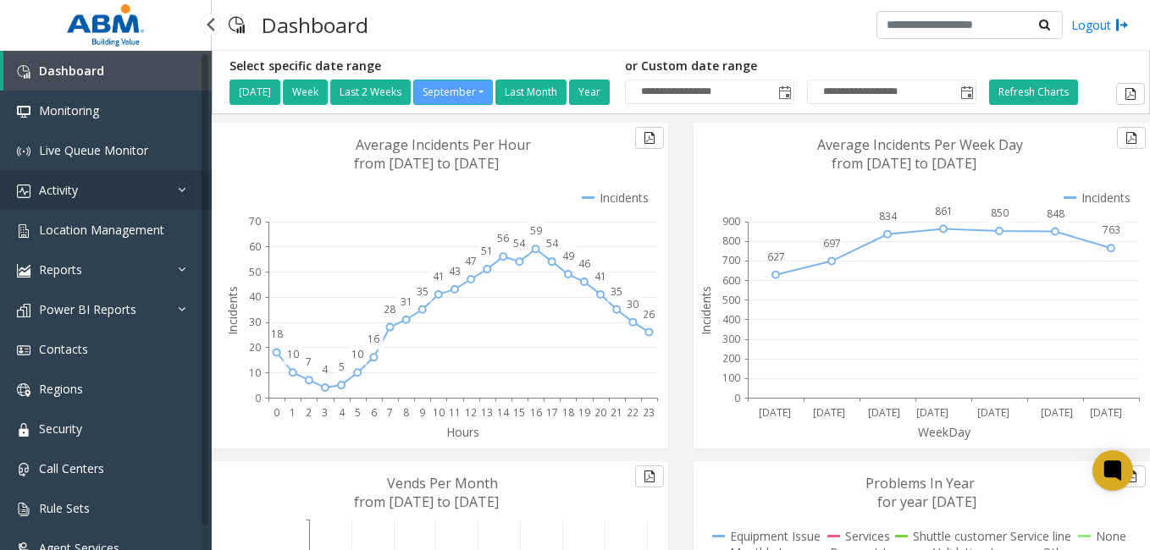
click at [114, 199] on link "Activity" at bounding box center [106, 190] width 212 height 40
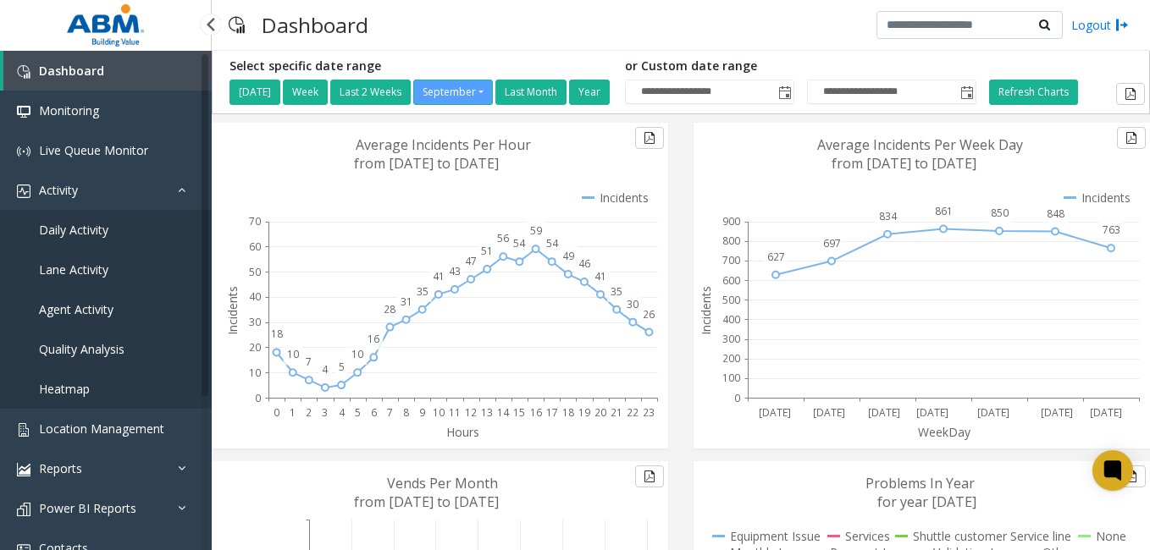
click at [97, 226] on span "Daily Activity" at bounding box center [73, 230] width 69 height 16
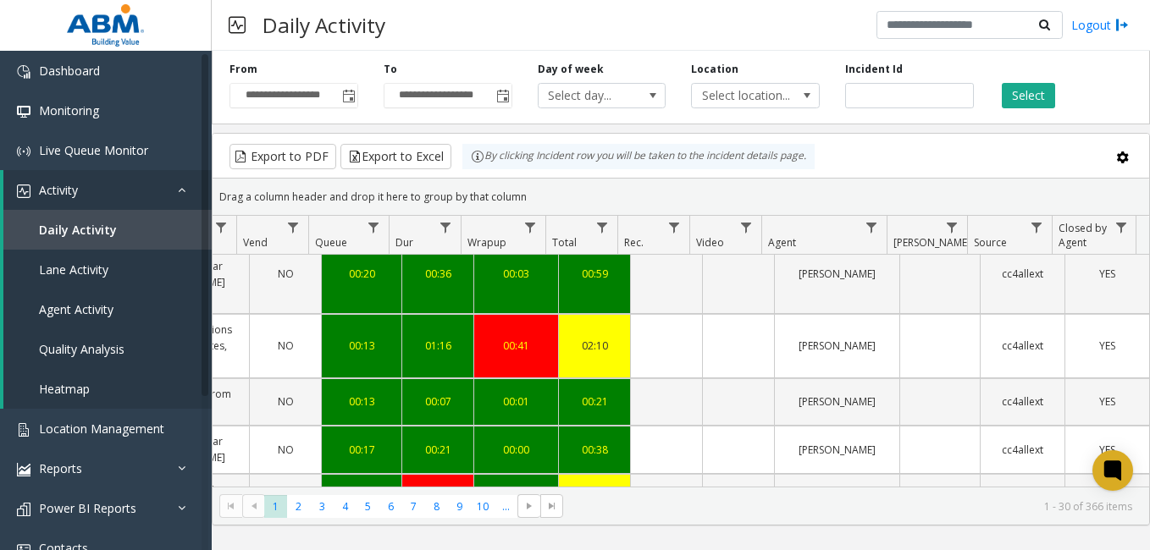
scroll to position [1482, 630]
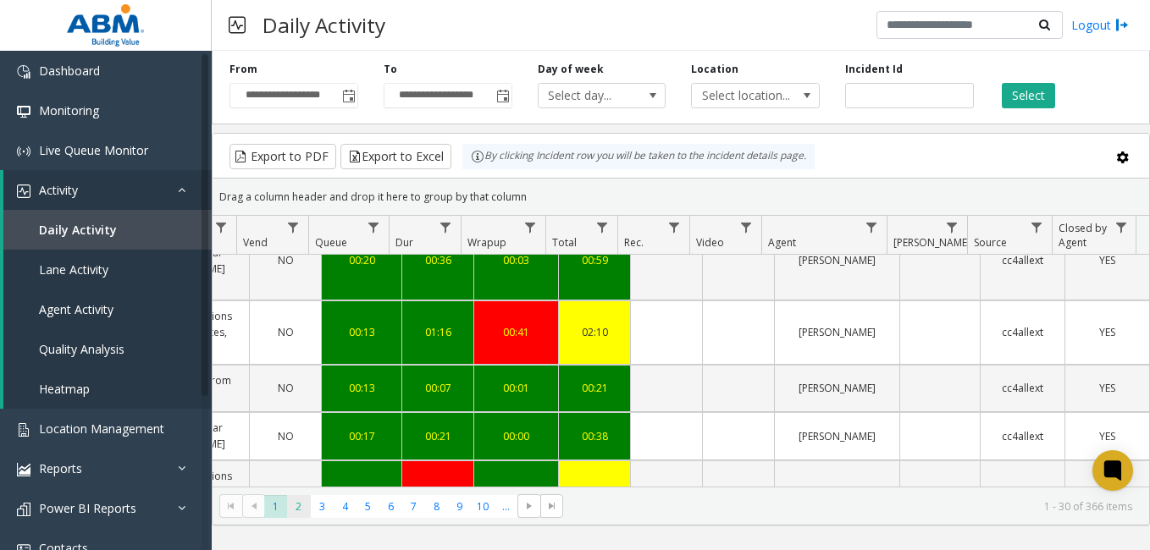
click at [300, 514] on span "2" at bounding box center [298, 506] width 23 height 23
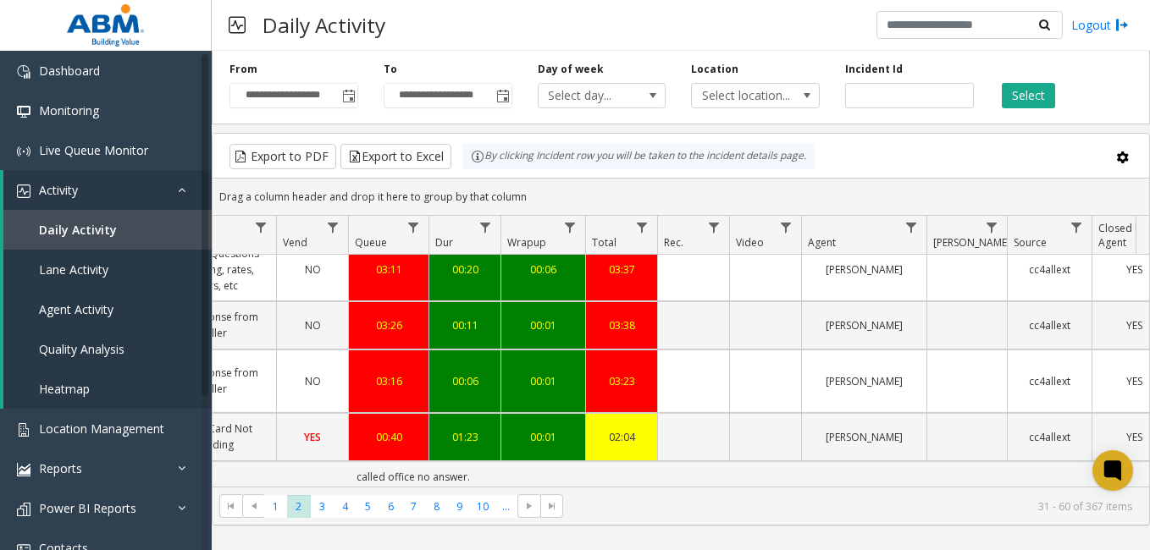
scroll to position [1405, 590]
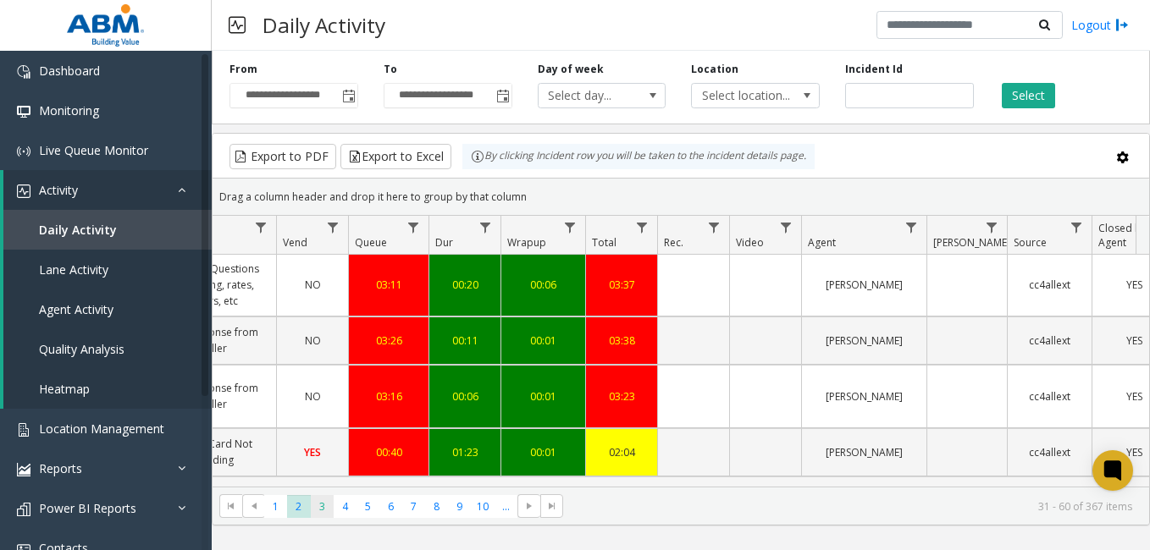
click at [321, 506] on span "3" at bounding box center [322, 506] width 23 height 23
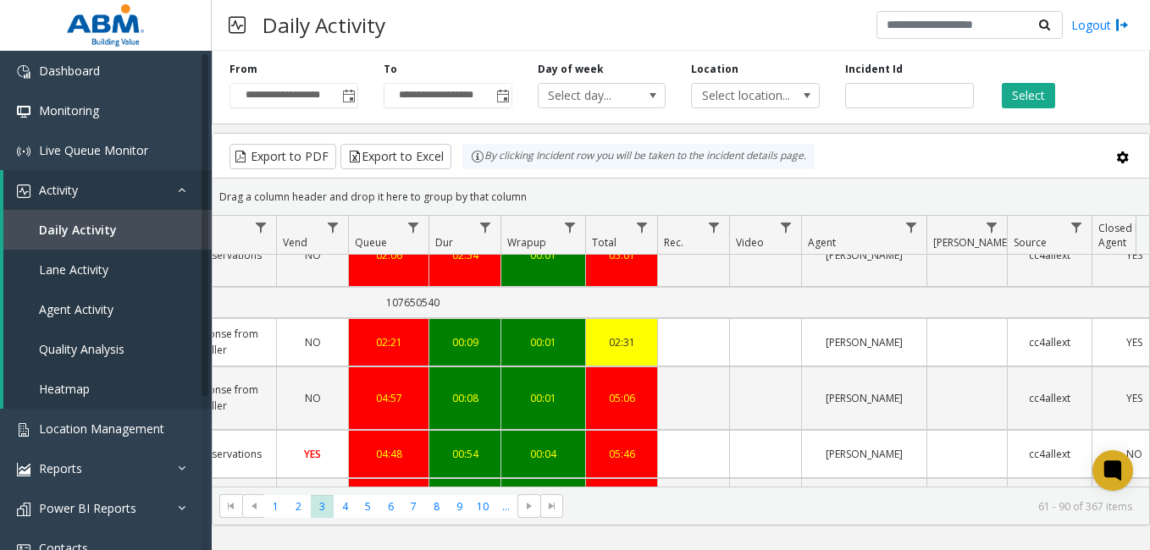
scroll to position [1531, 590]
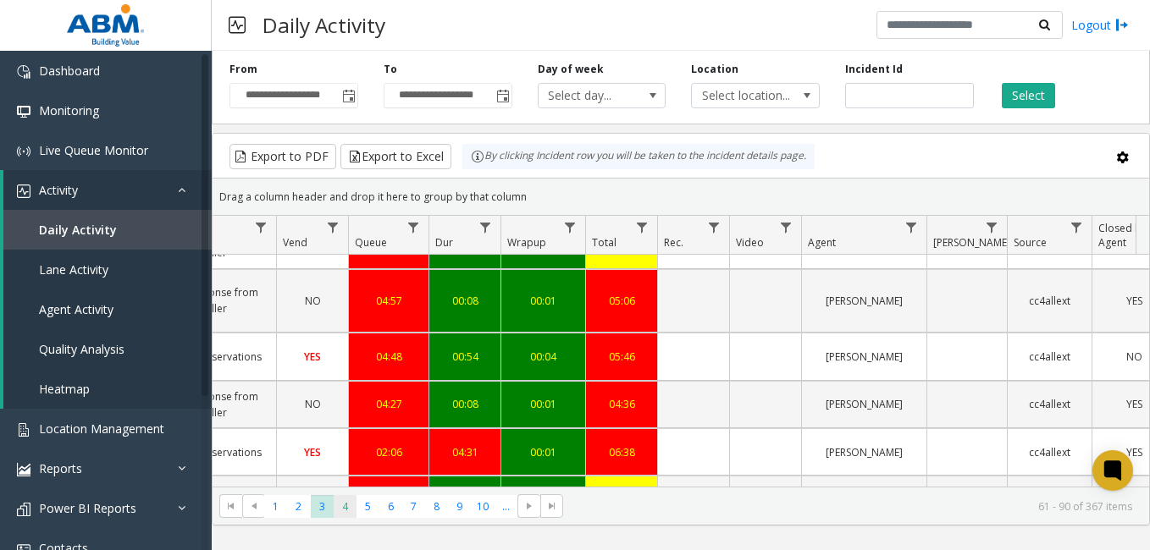
click at [346, 506] on span "4" at bounding box center [345, 506] width 23 height 23
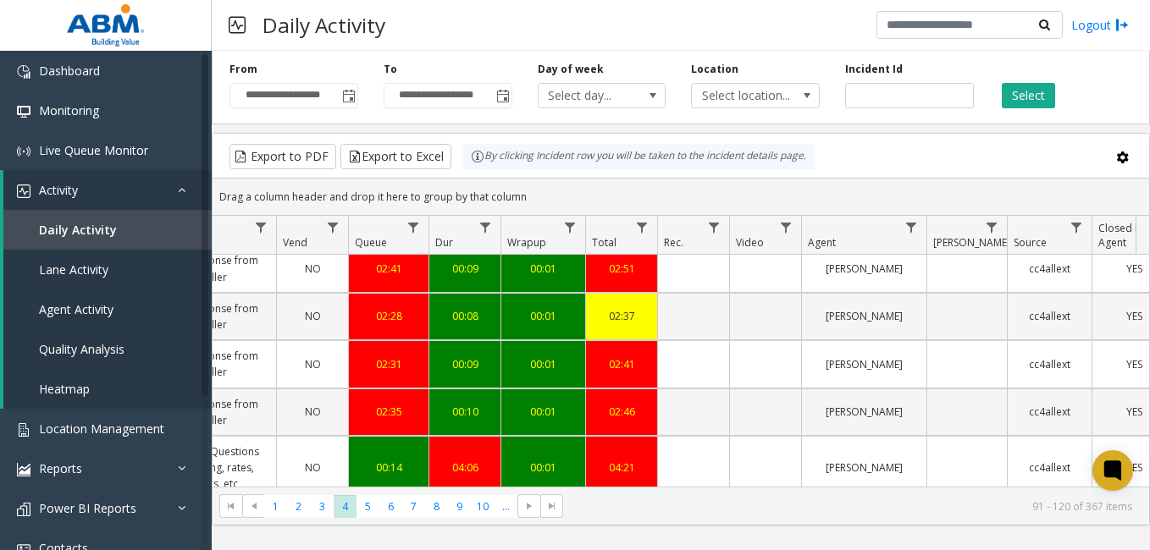
scroll to position [1484, 590]
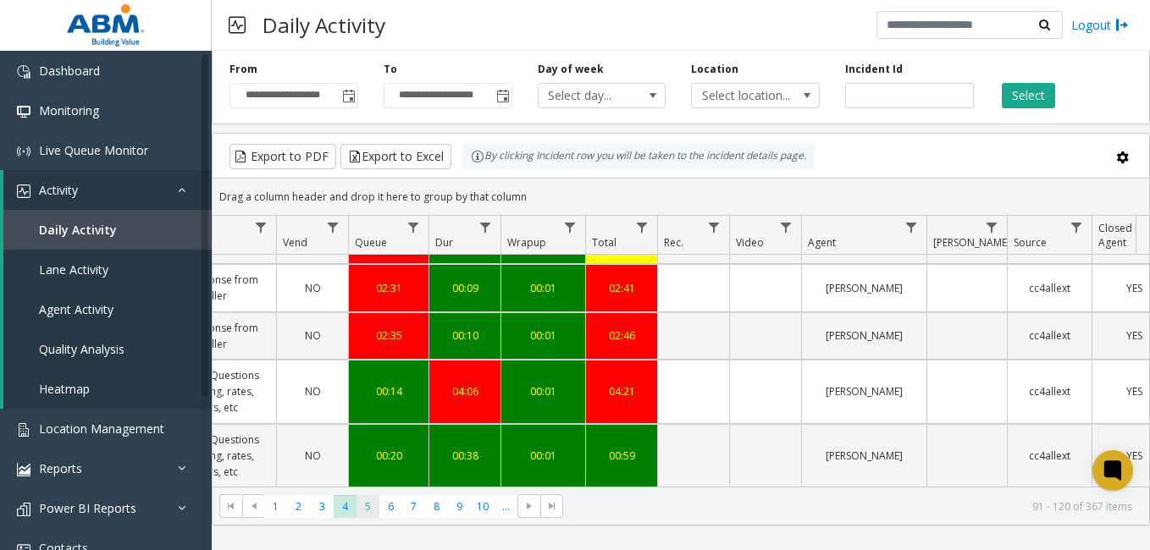
click at [372, 513] on span "5" at bounding box center [367, 506] width 23 height 23
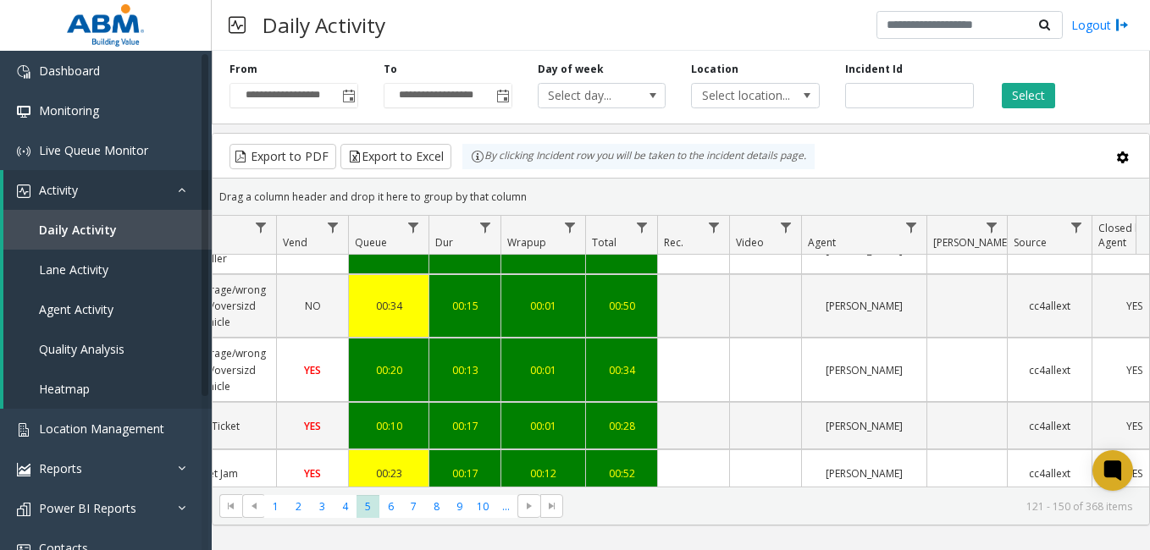
scroll to position [1531, 590]
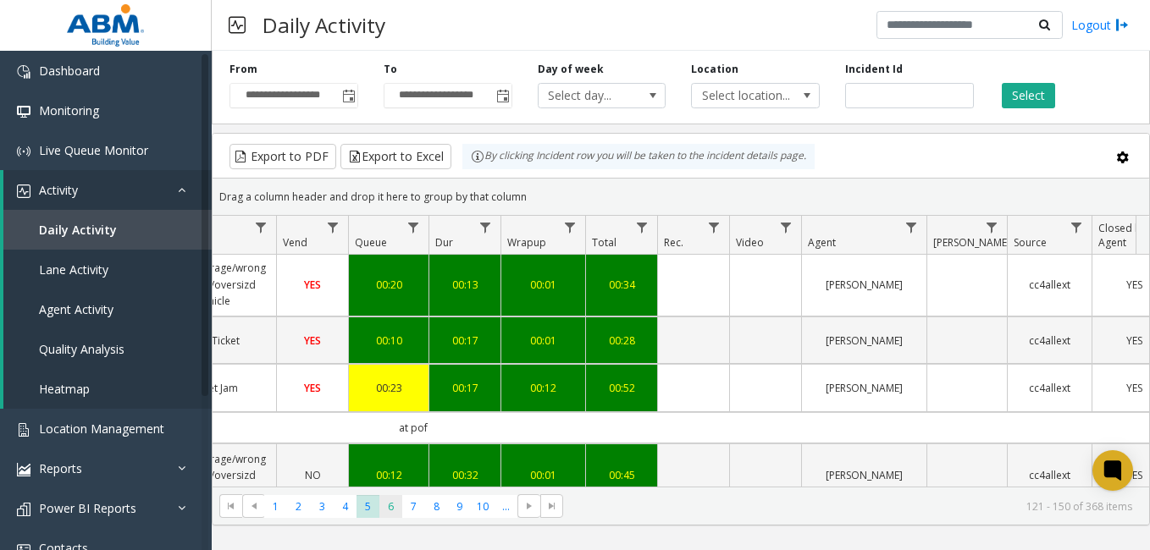
click at [389, 505] on span "6" at bounding box center [390, 506] width 23 height 23
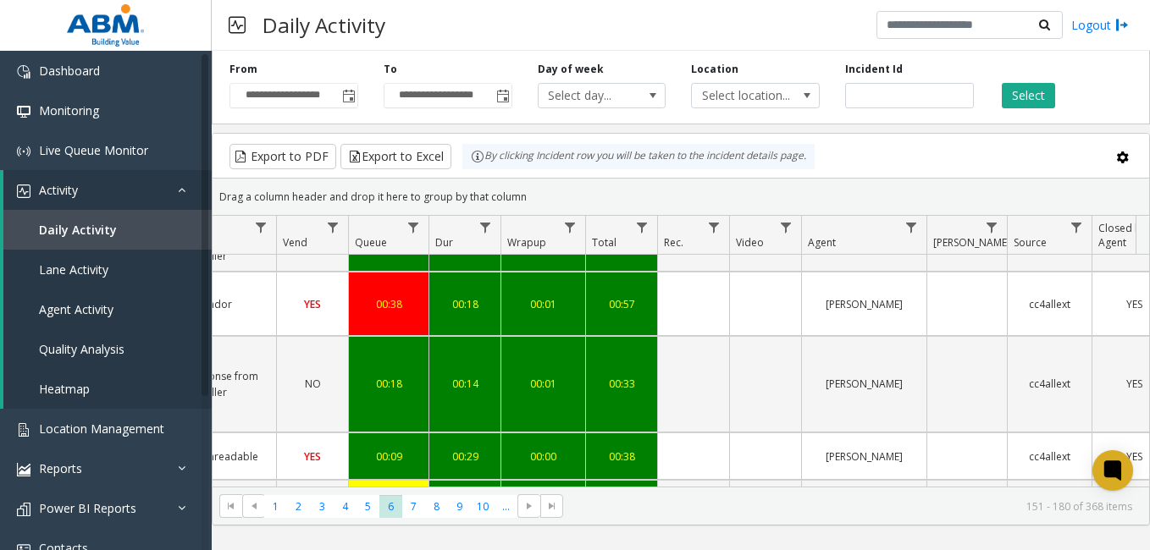
scroll to position [1484, 590]
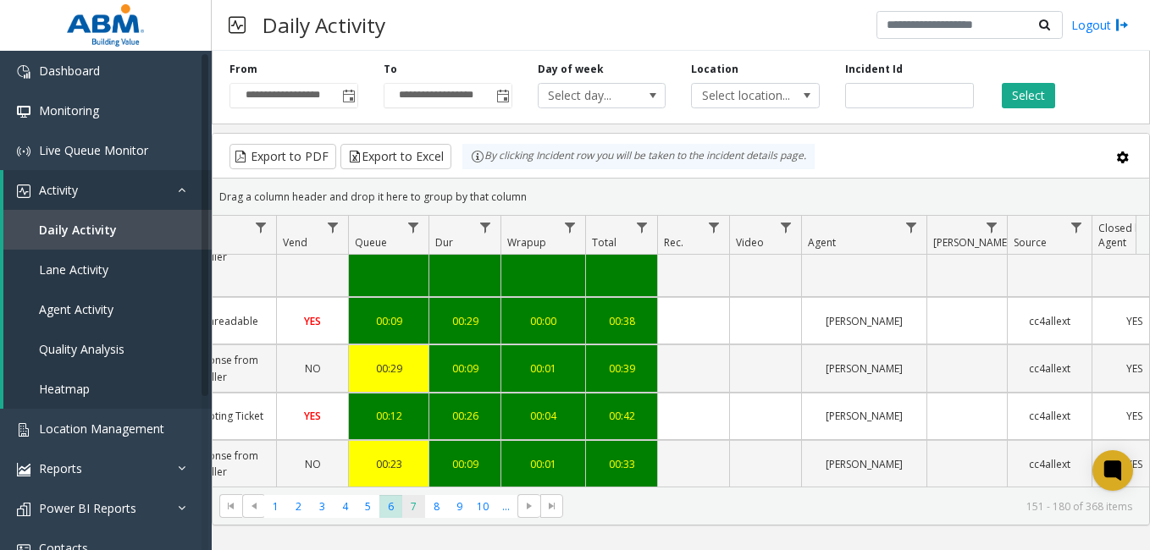
click at [417, 511] on span "7" at bounding box center [413, 506] width 23 height 23
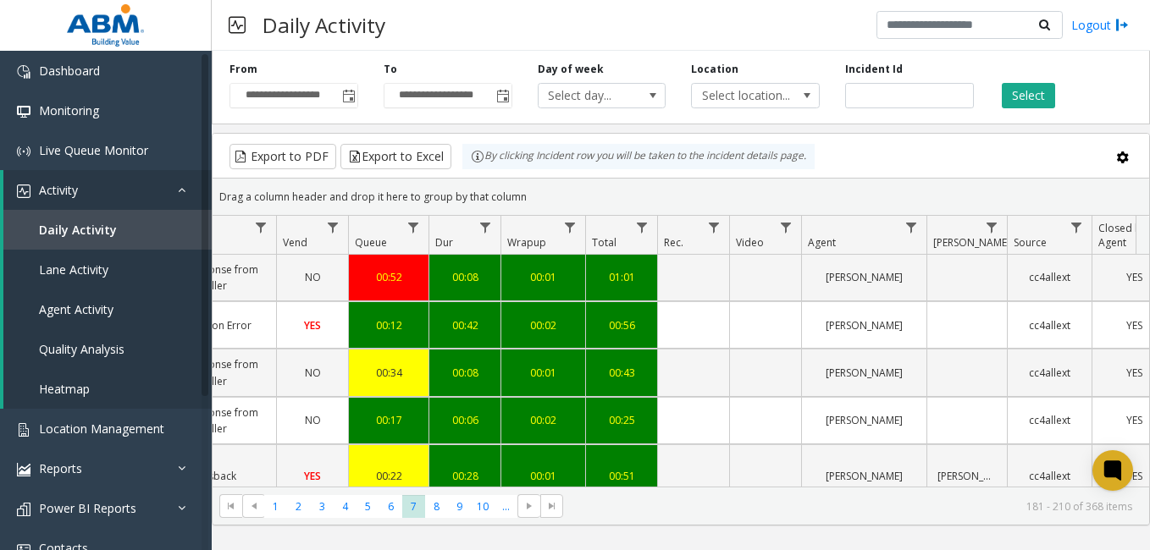
scroll to position [1593, 590]
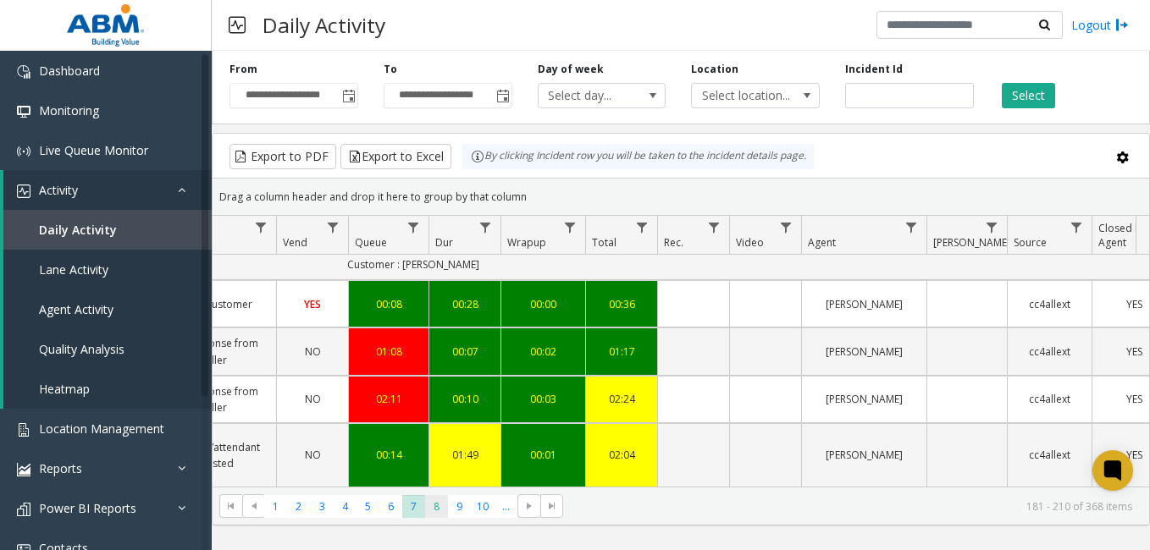
click at [435, 509] on span "8" at bounding box center [436, 506] width 23 height 23
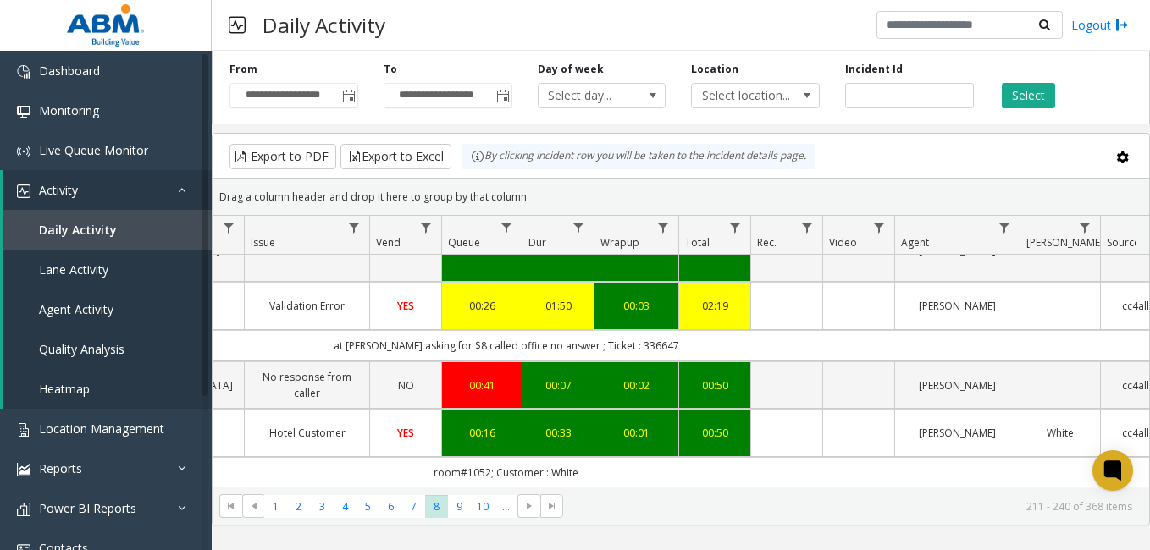
scroll to position [0, 497]
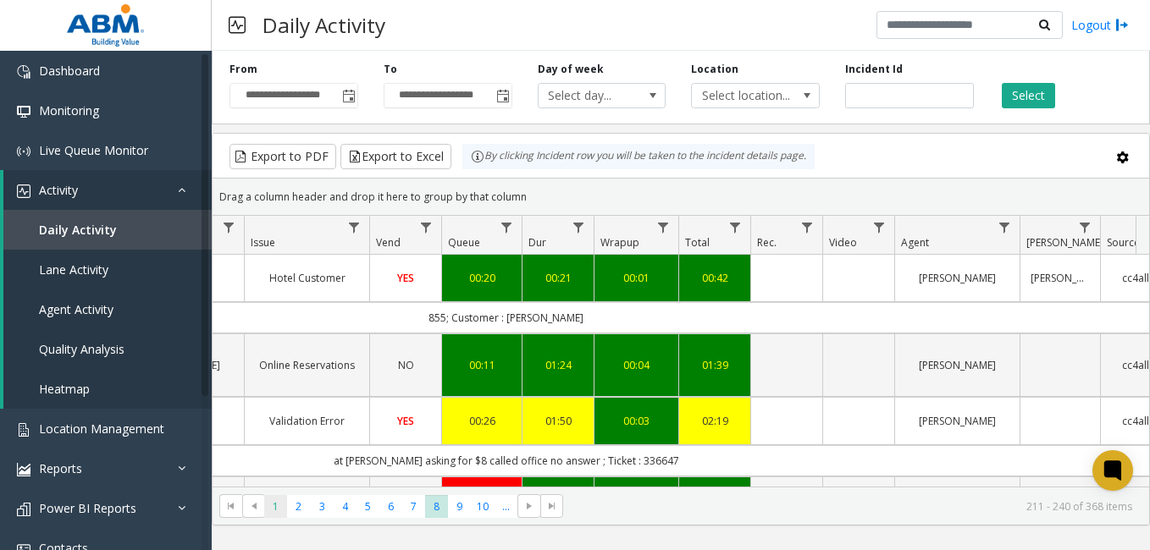
click at [273, 499] on span "1" at bounding box center [275, 506] width 23 height 23
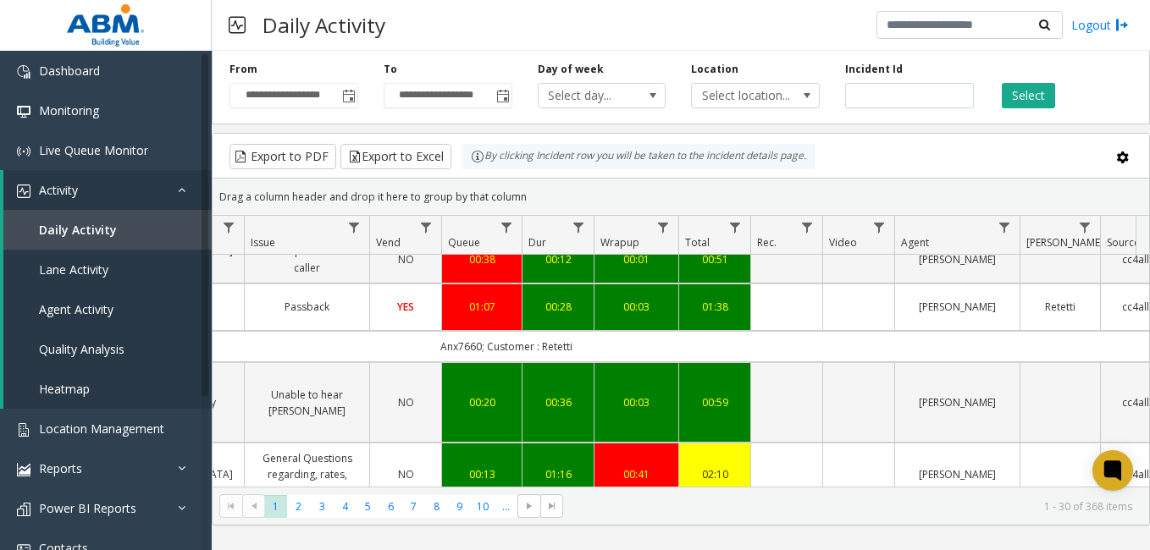
scroll to position [1482, 497]
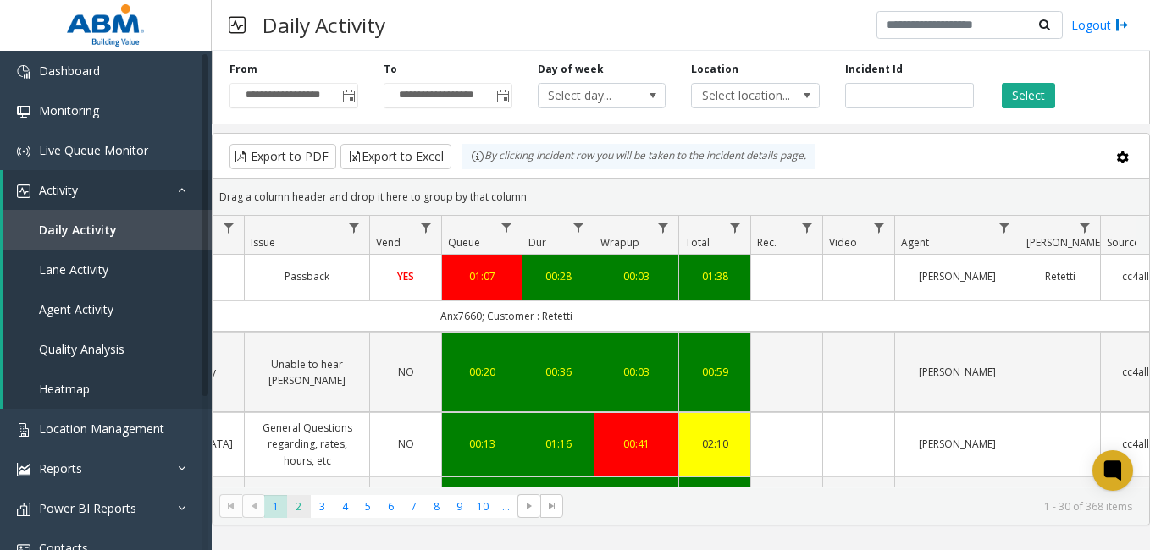
click at [298, 510] on span "2" at bounding box center [298, 506] width 23 height 23
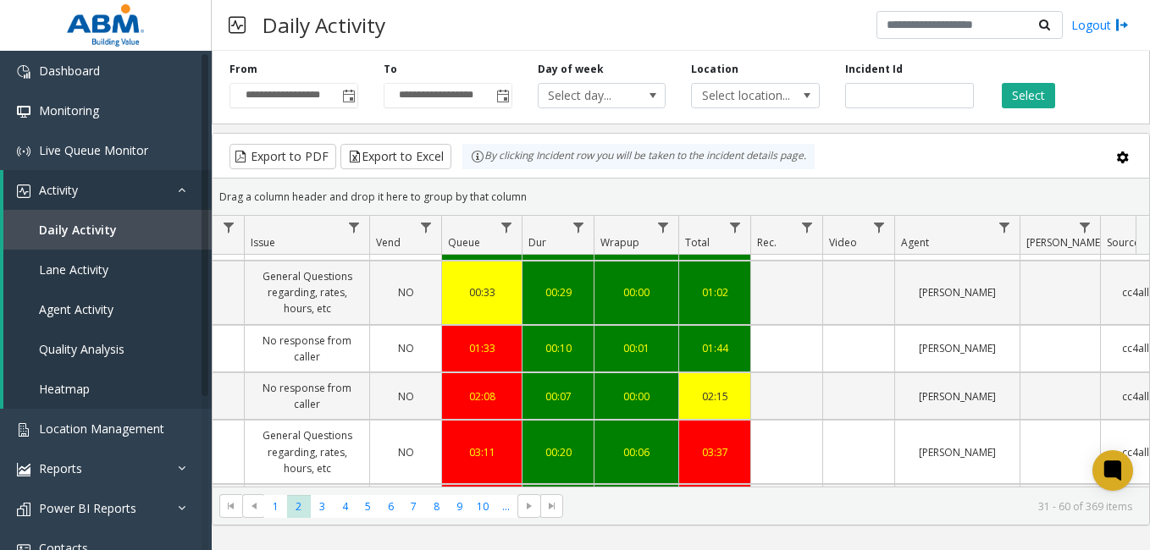
scroll to position [1373, 497]
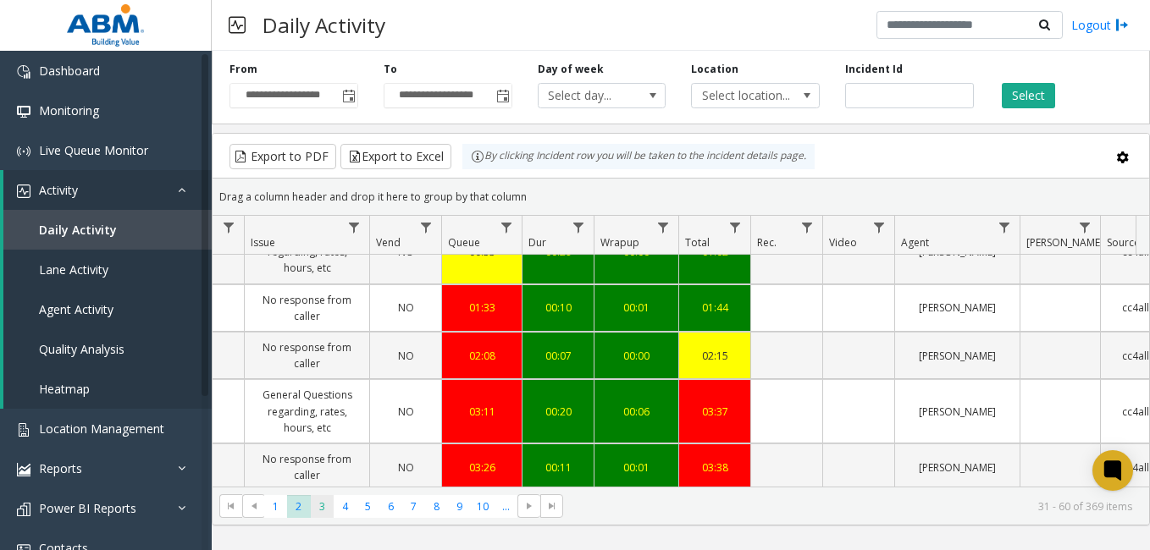
click at [327, 504] on span "3" at bounding box center [322, 506] width 23 height 23
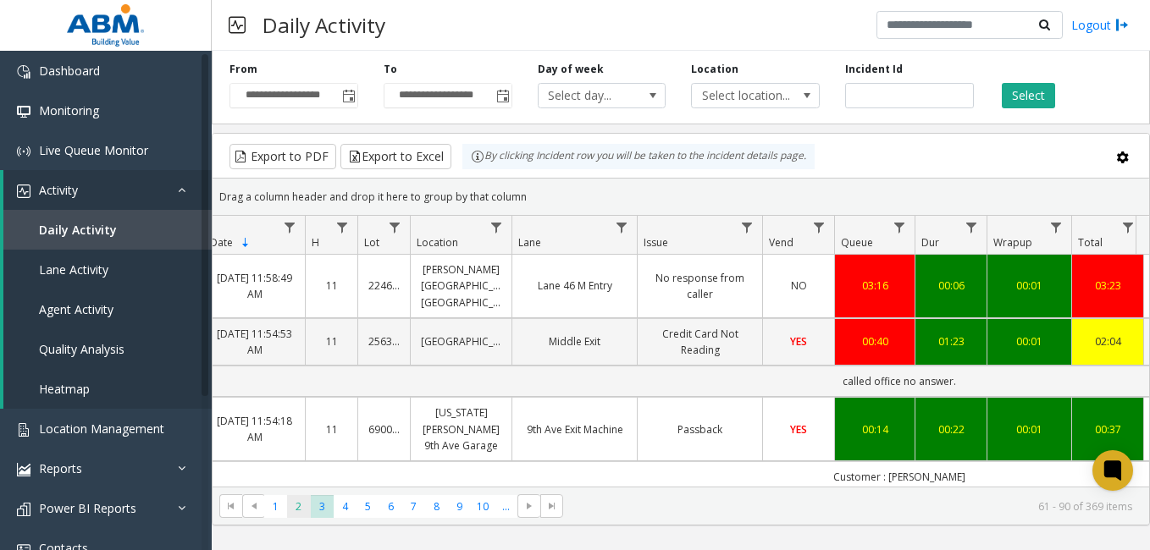
click at [298, 508] on span "2" at bounding box center [298, 506] width 23 height 23
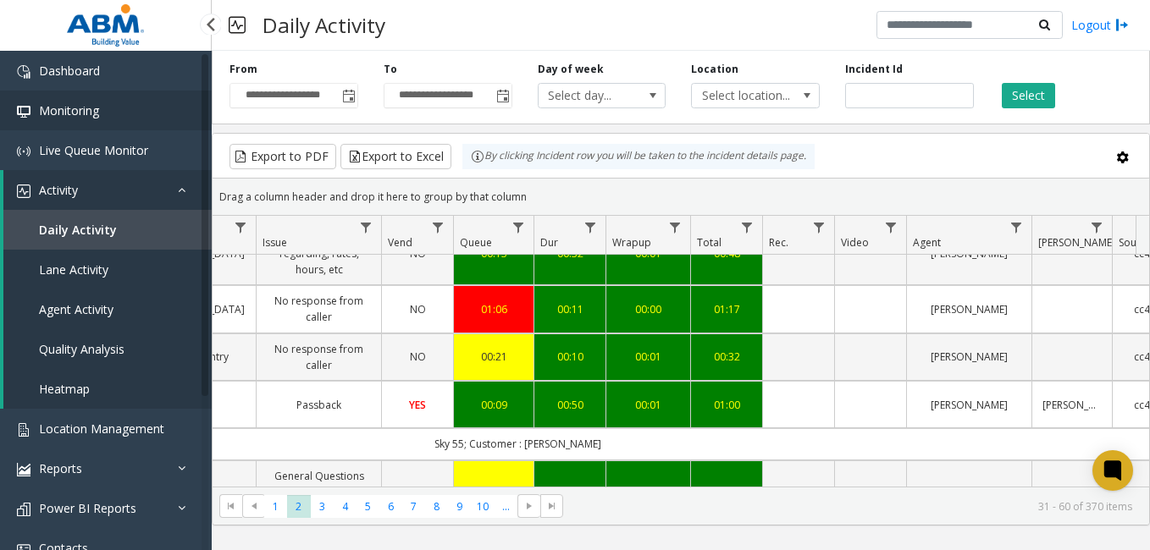
click at [132, 103] on link "Monitoring" at bounding box center [106, 111] width 212 height 40
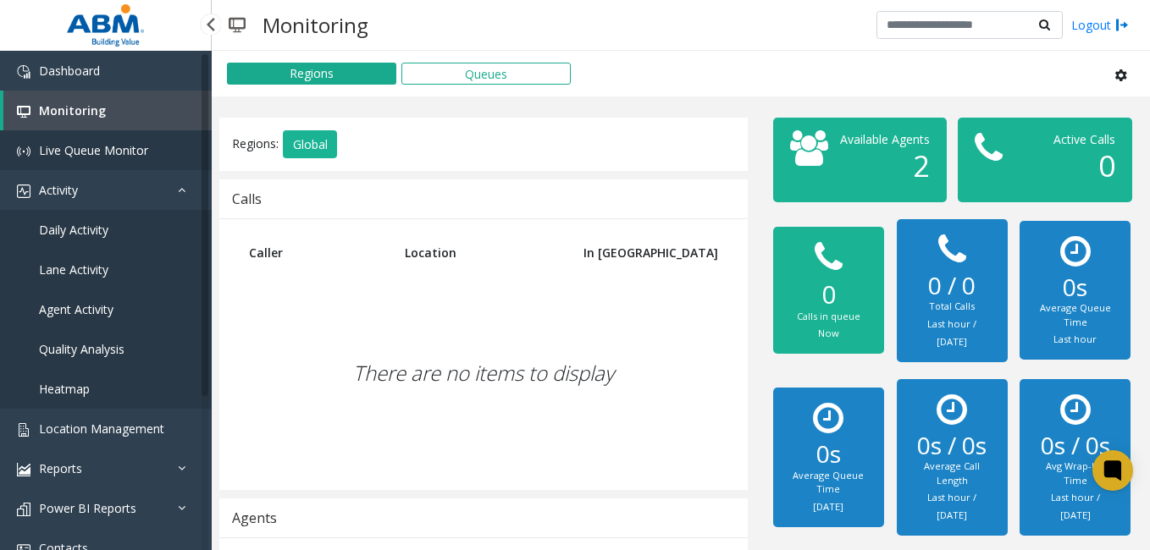
click at [97, 146] on span "Live Queue Monitor" at bounding box center [93, 150] width 109 height 16
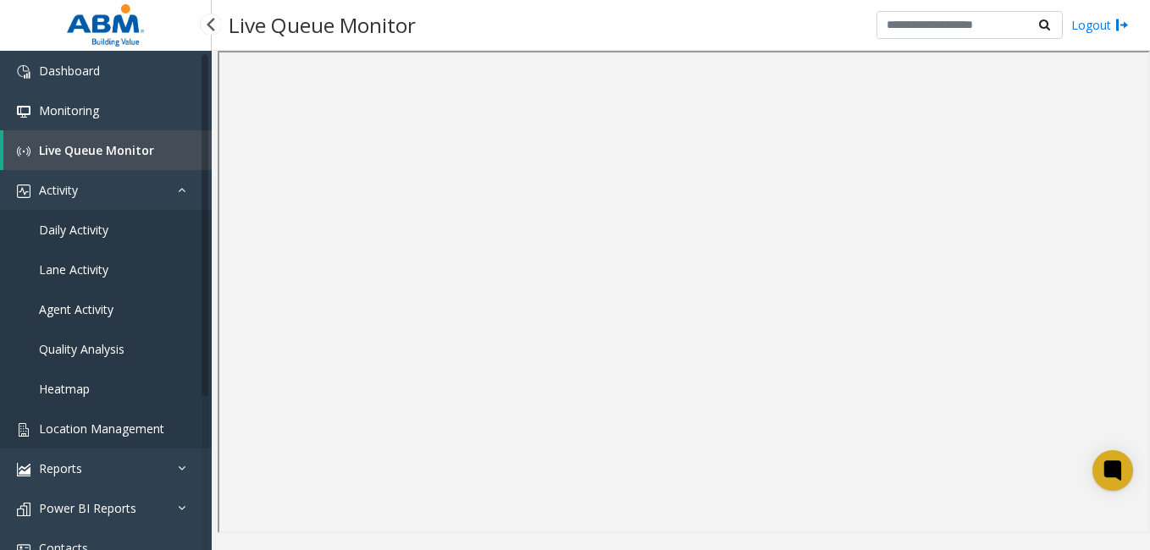
click at [83, 423] on span "Location Management" at bounding box center [101, 429] width 125 height 16
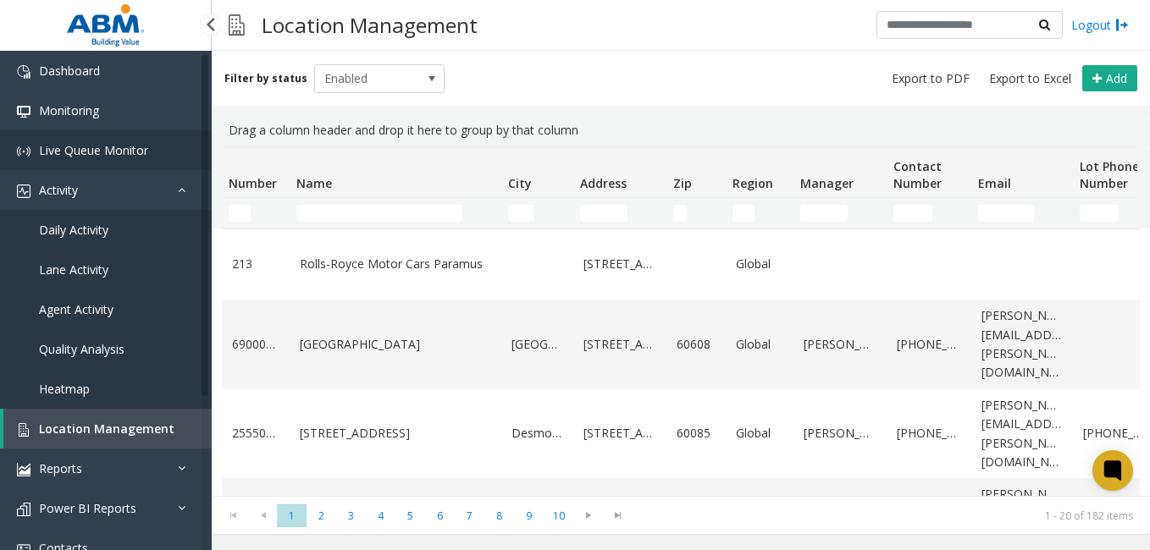
click at [83, 139] on link "Live Queue Monitor" at bounding box center [106, 150] width 212 height 40
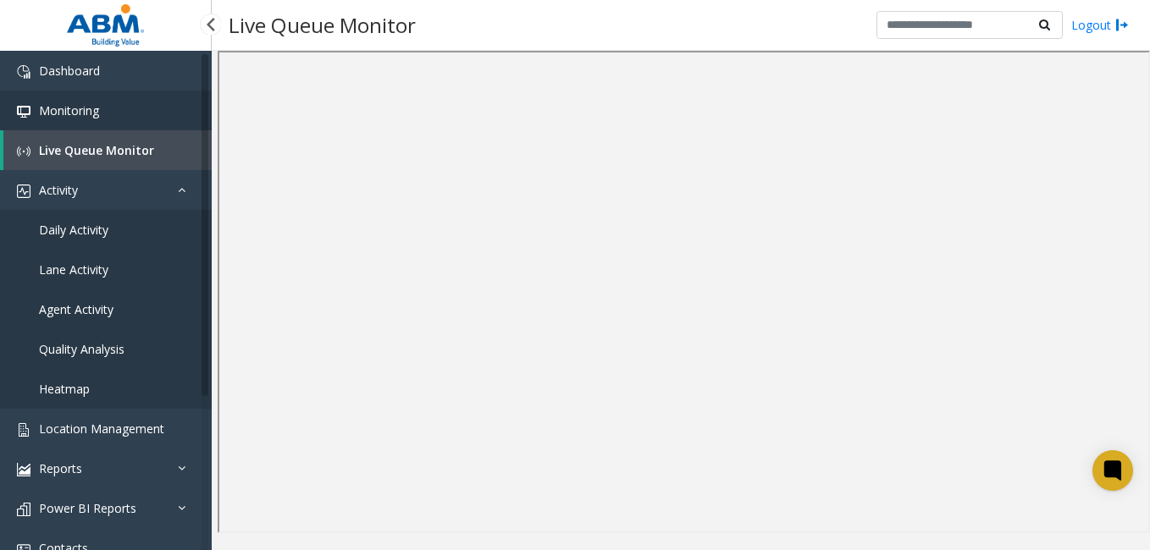
click at [85, 109] on span "Monitoring" at bounding box center [69, 110] width 60 height 16
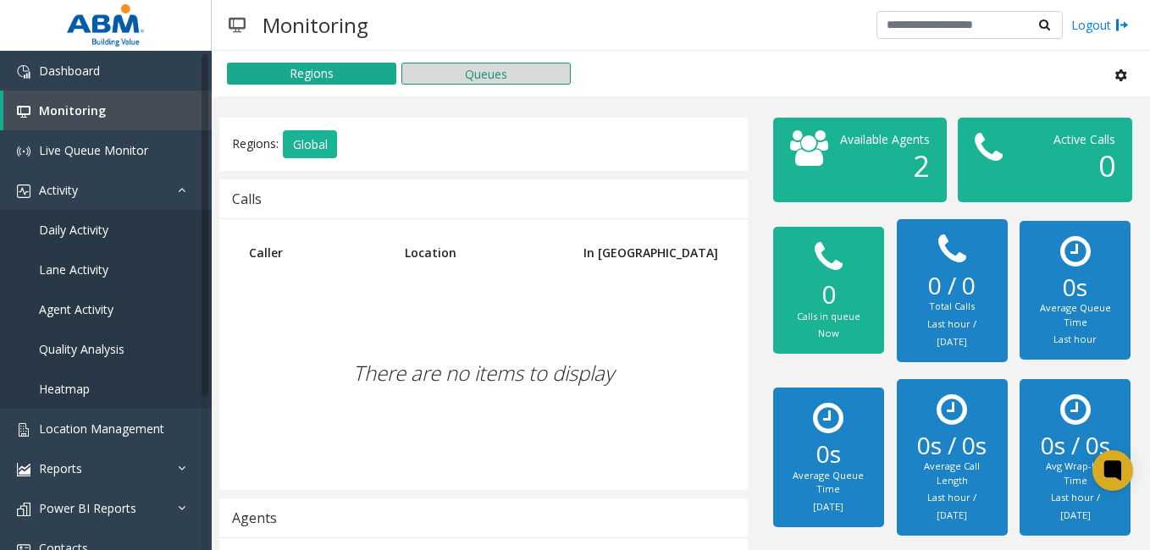
click at [522, 73] on button "Queues" at bounding box center [485, 74] width 169 height 22
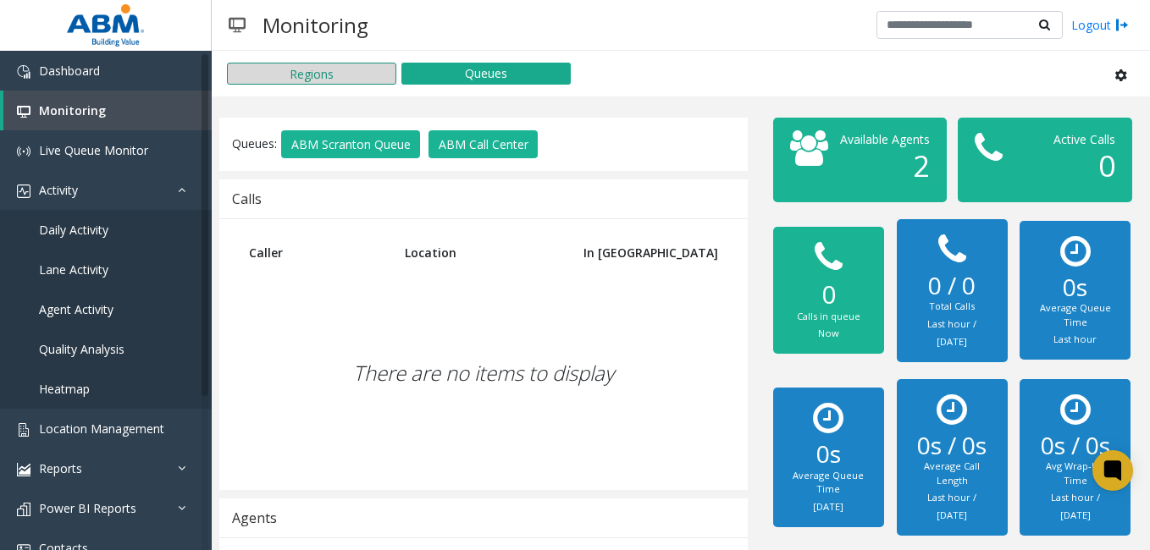
click at [313, 66] on button "Regions" at bounding box center [311, 74] width 169 height 22
